Goal: Use online tool/utility

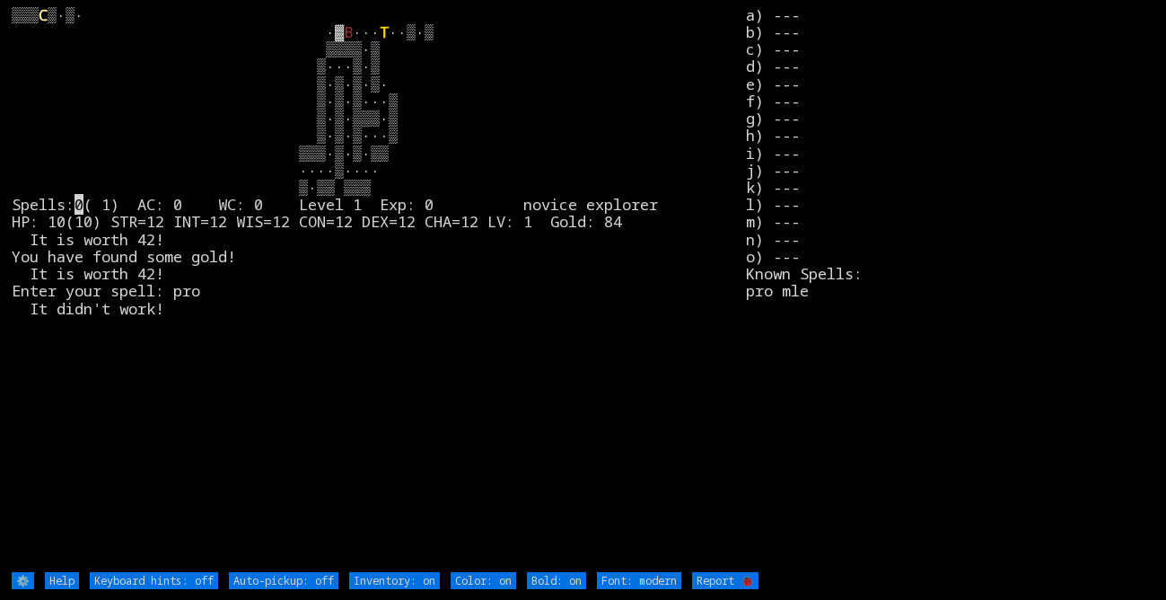
type off "Auto-pickup: on"
